Goal: Information Seeking & Learning: Learn about a topic

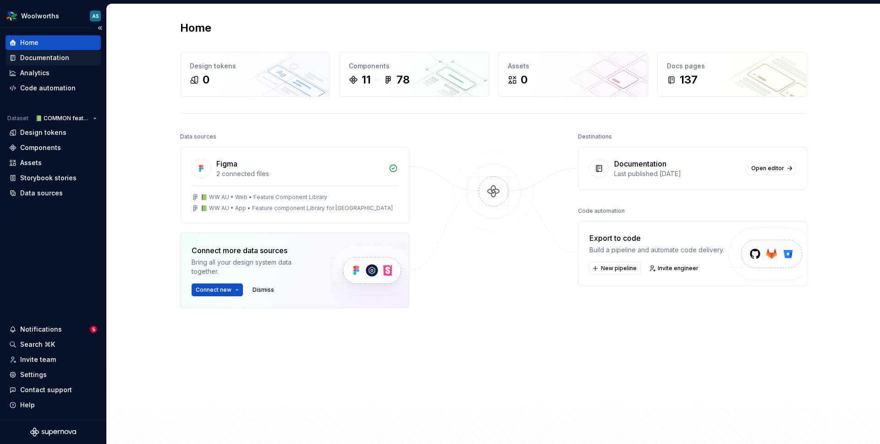
click at [62, 59] on div "Documentation" at bounding box center [44, 57] width 49 height 9
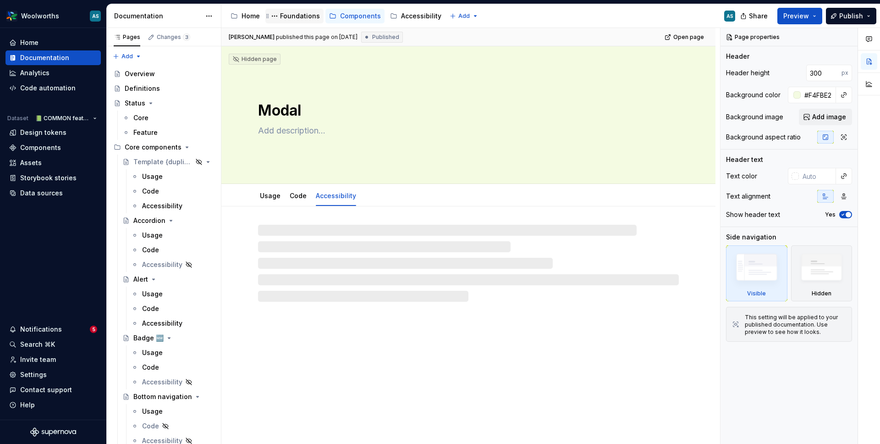
click at [282, 18] on div "Foundations" at bounding box center [300, 15] width 40 height 9
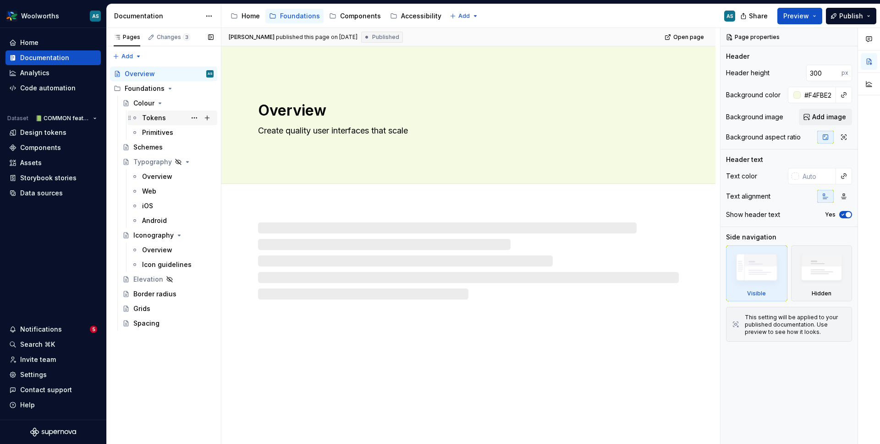
click at [166, 116] on div "Tokens" at bounding box center [178, 117] width 72 height 13
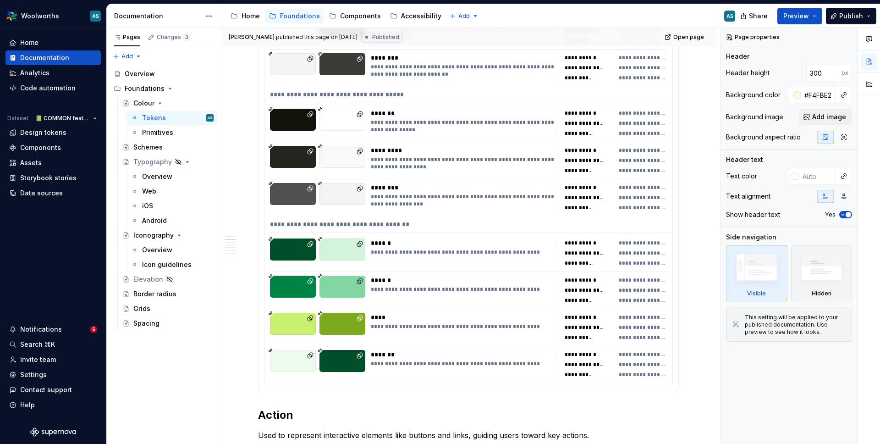
scroll to position [587, 0]
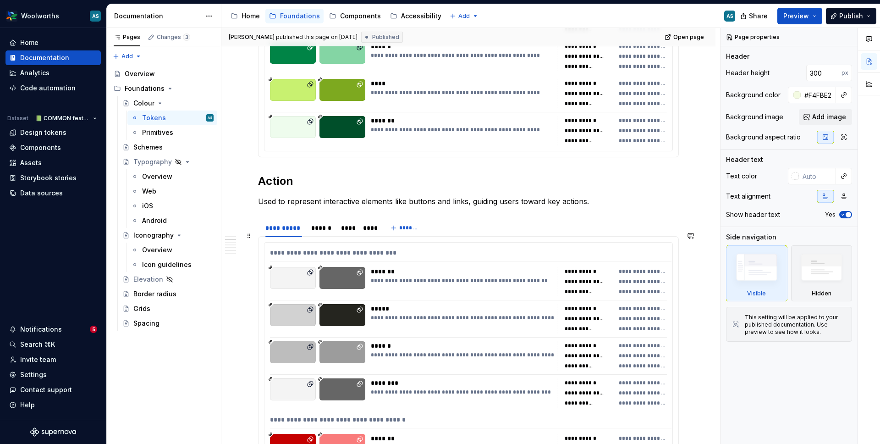
click at [296, 268] on div at bounding box center [293, 278] width 46 height 22
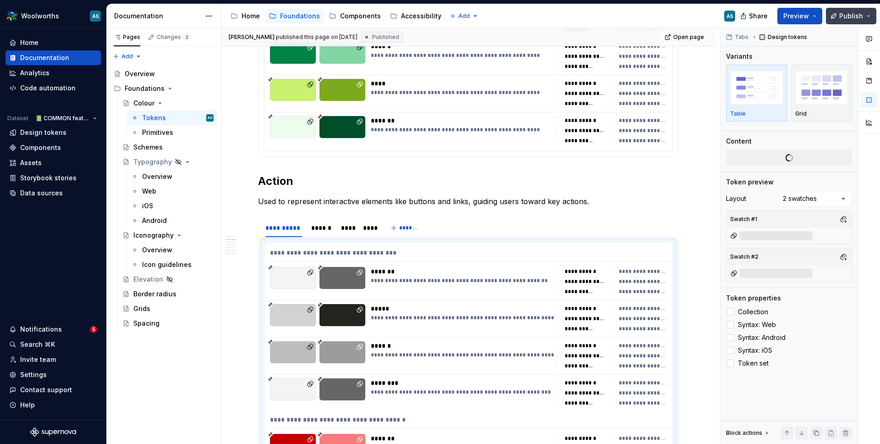
click at [869, 17] on button "Publish" at bounding box center [851, 16] width 50 height 17
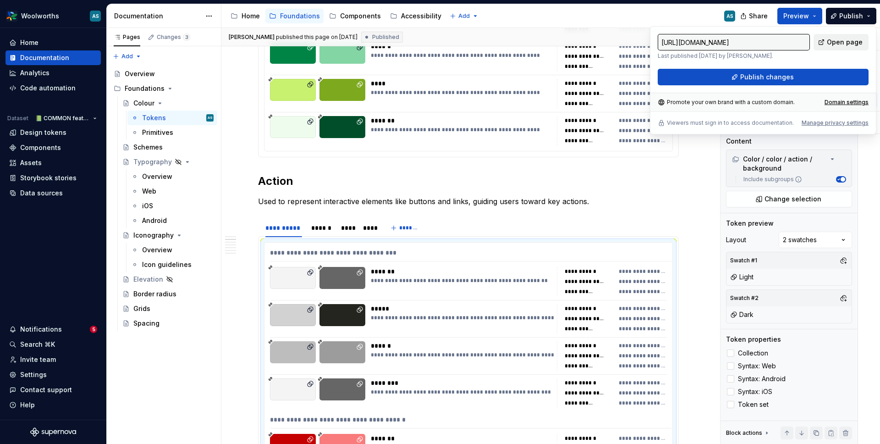
click at [838, 43] on span "Open page" at bounding box center [845, 42] width 36 height 9
type textarea "*"
